Goal: Find specific page/section: Find specific page/section

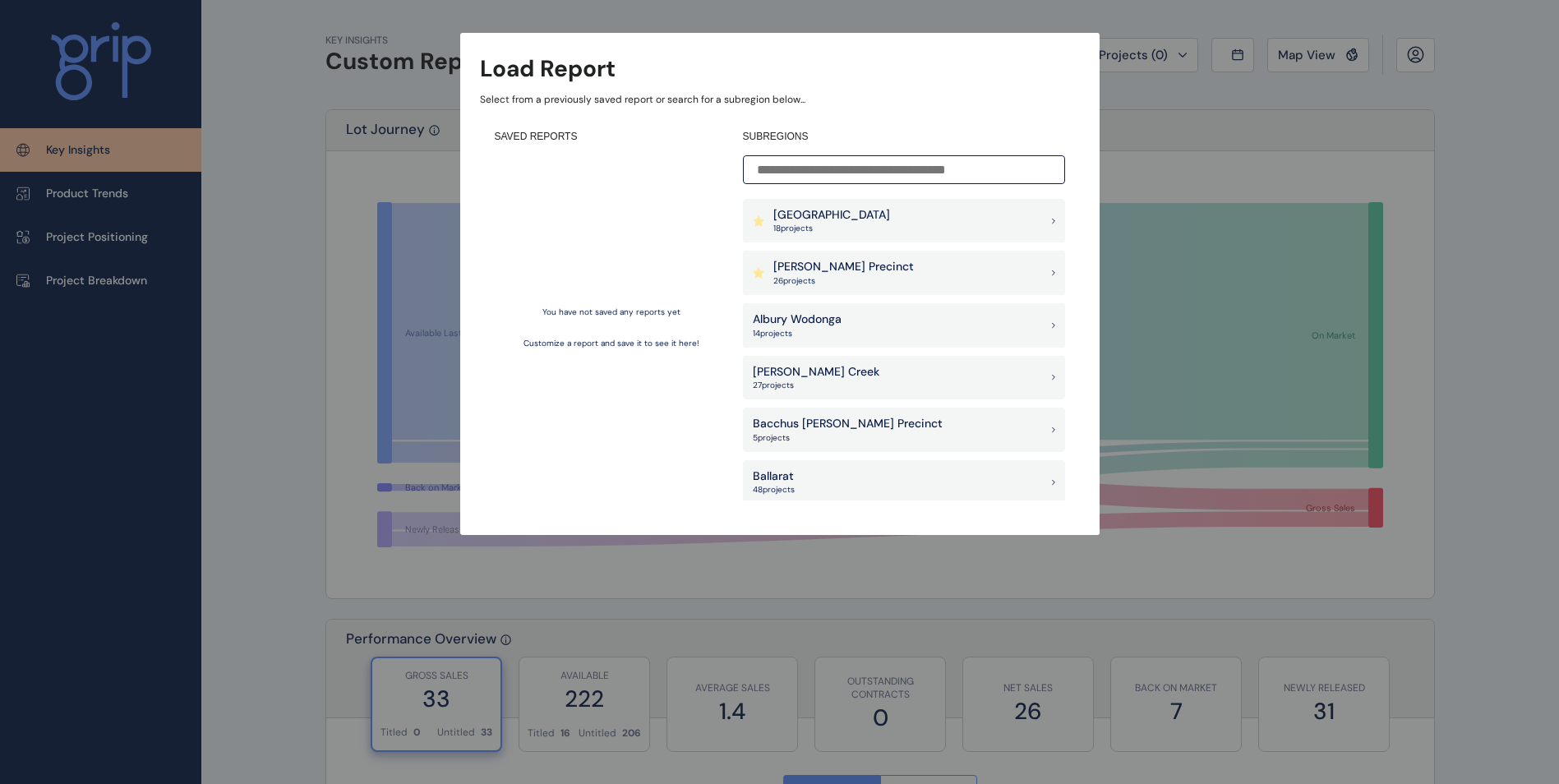
click at [1156, 155] on div "Load Report Select from a previously saved report or search for a subregion bel…" at bounding box center [779, 251] width 1559 height 502
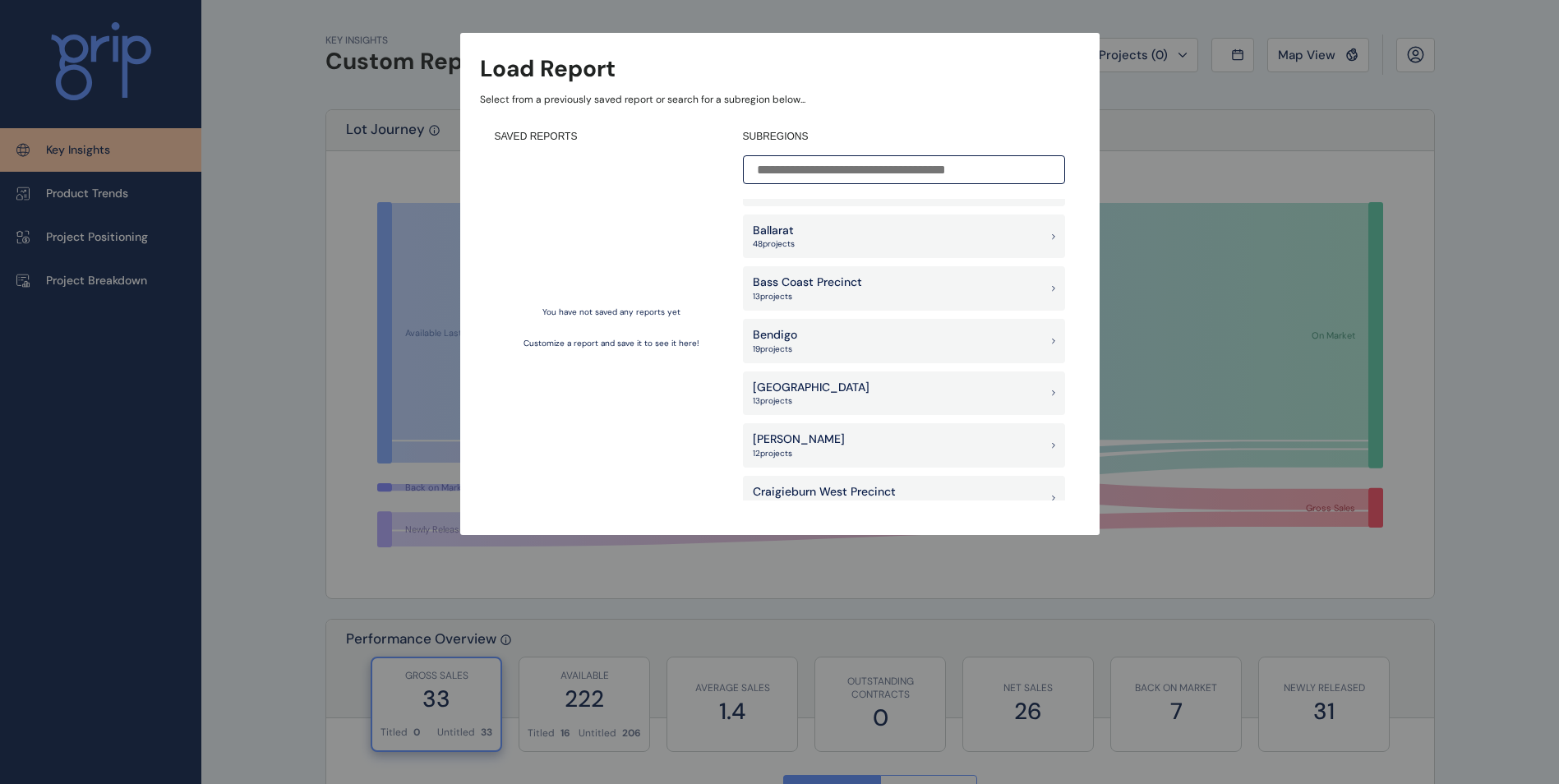
scroll to position [247, 0]
click at [788, 169] on input at bounding box center [904, 170] width 322 height 28
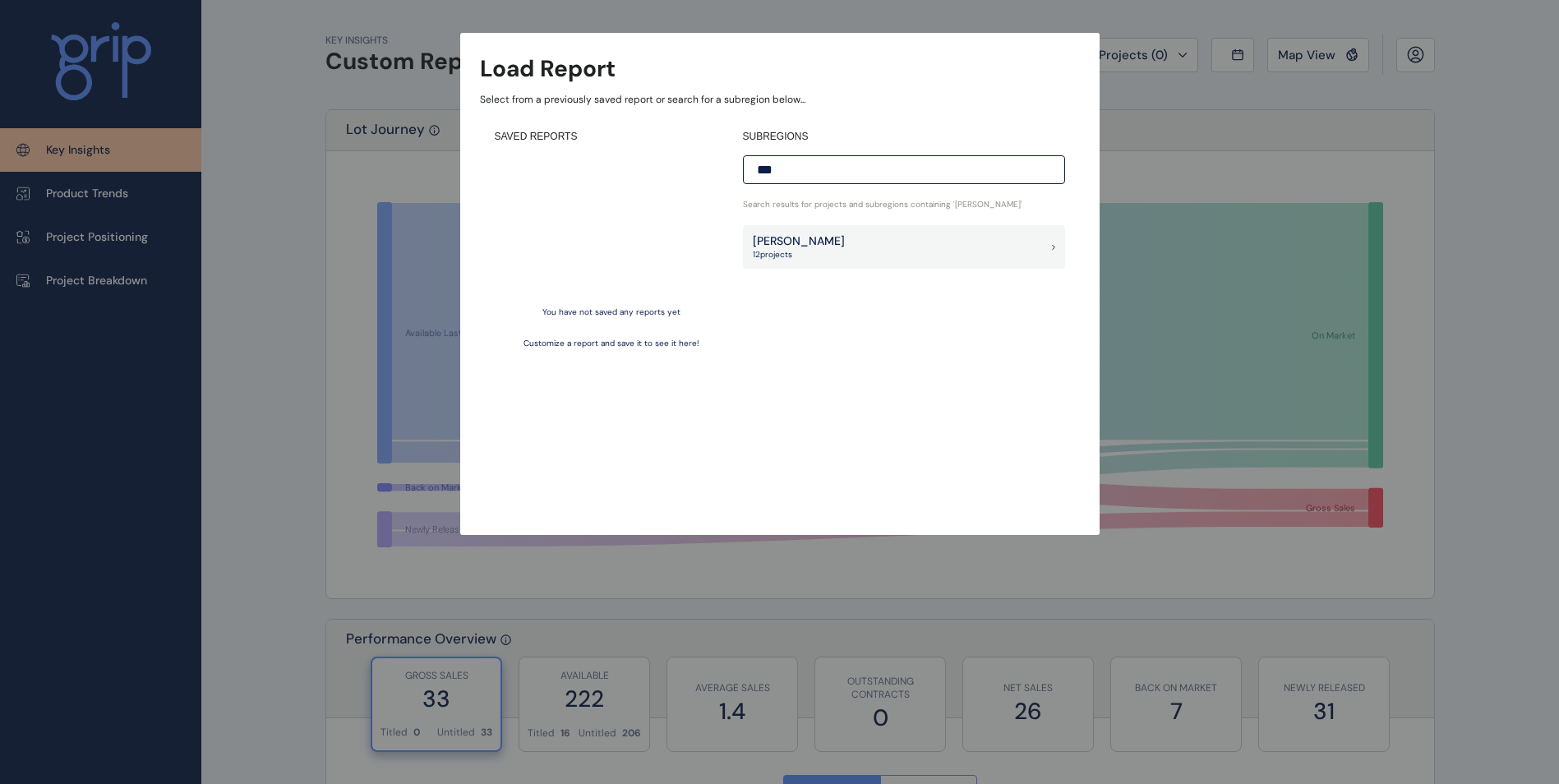
scroll to position [0, 0]
type input "*********"
click at [781, 238] on p "[PERSON_NAME]" at bounding box center [798, 242] width 92 height 17
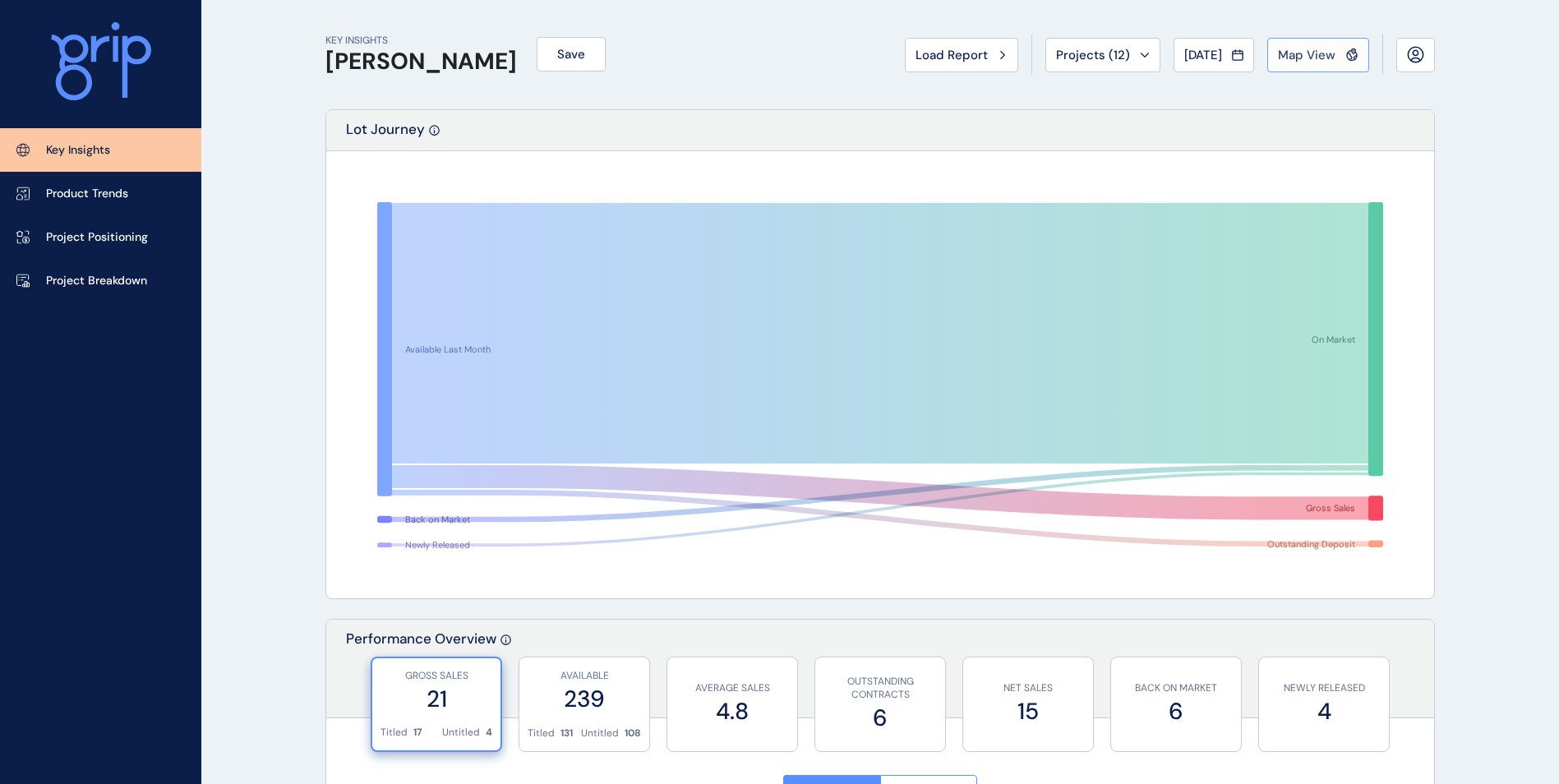
click at [1353, 43] on button "Map View" at bounding box center [1318, 54] width 102 height 34
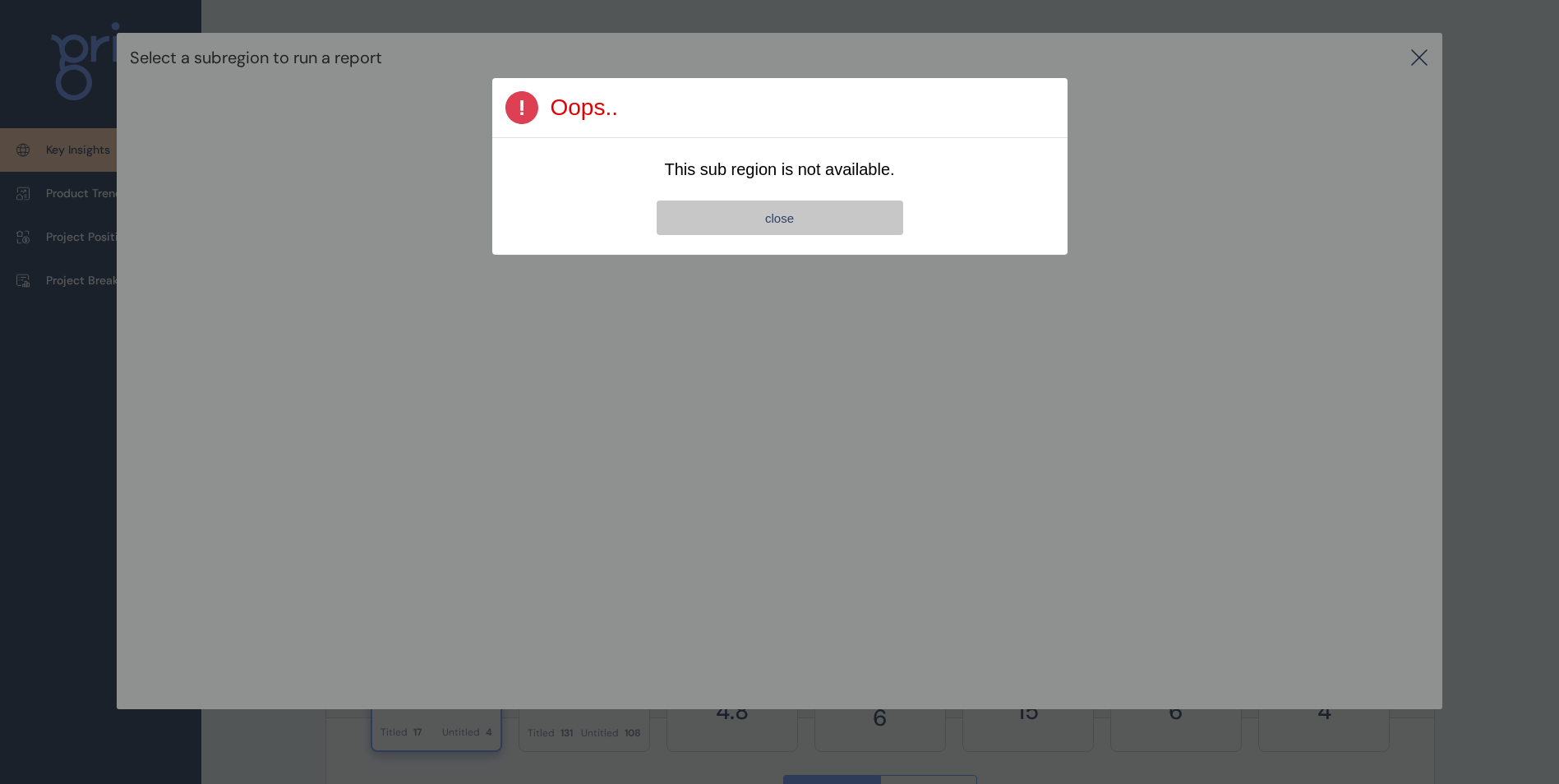
click at [769, 219] on span "close" at bounding box center [779, 218] width 28 height 14
